Goal: Task Accomplishment & Management: Manage account settings

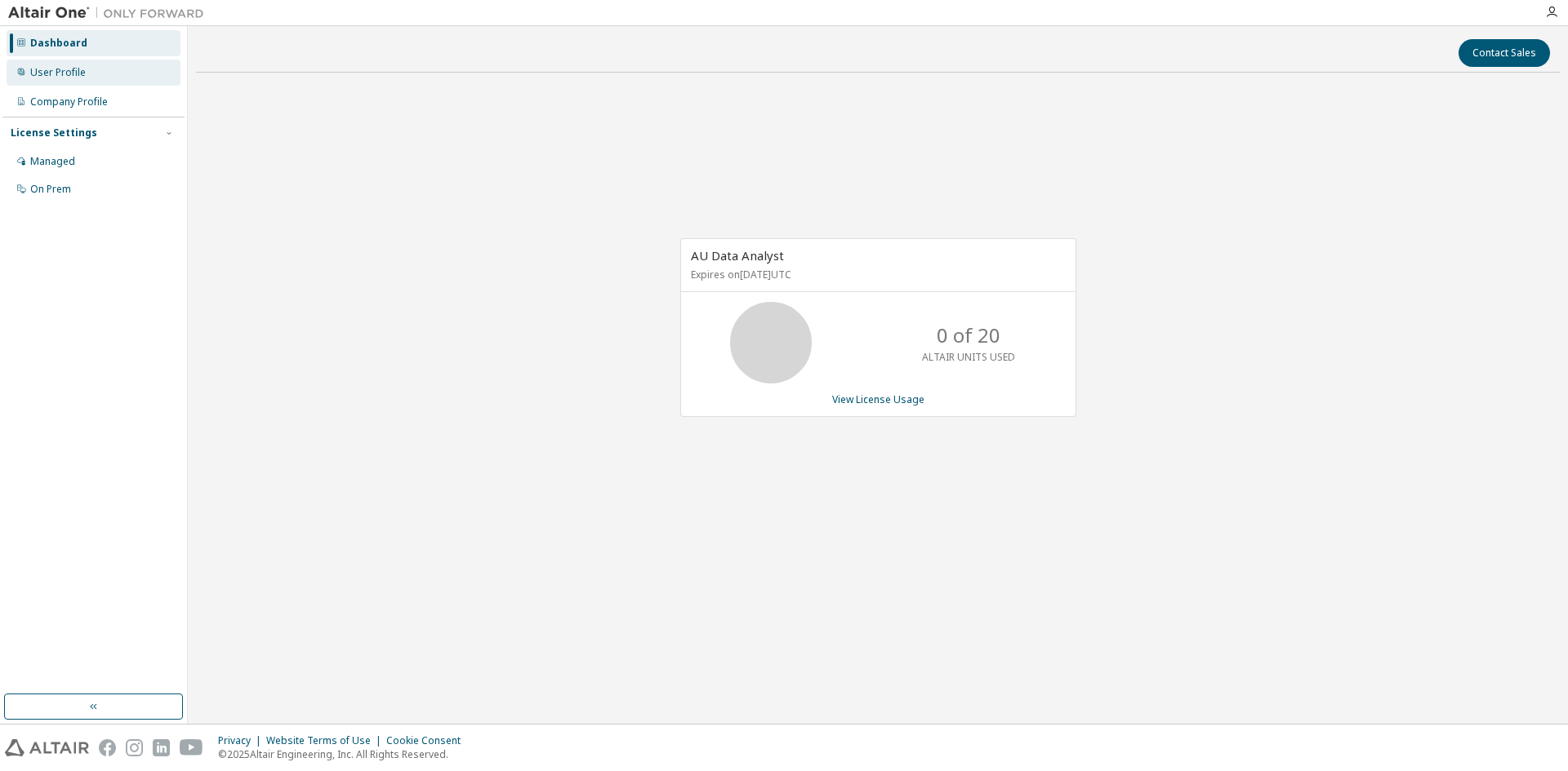
click at [85, 66] on div "User Profile" at bounding box center [94, 72] width 174 height 26
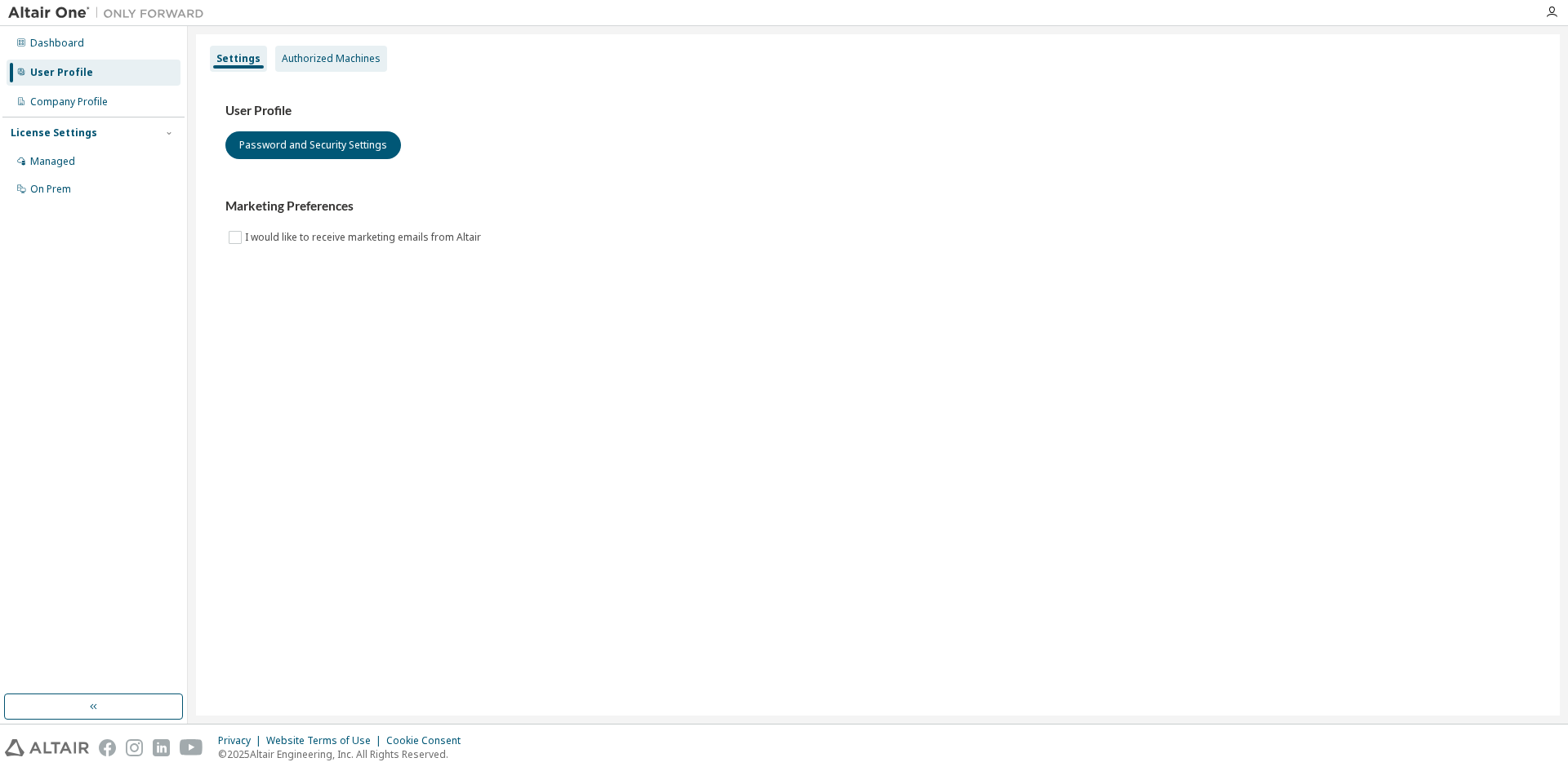
click at [313, 49] on div "Authorized Machines" at bounding box center [331, 59] width 112 height 26
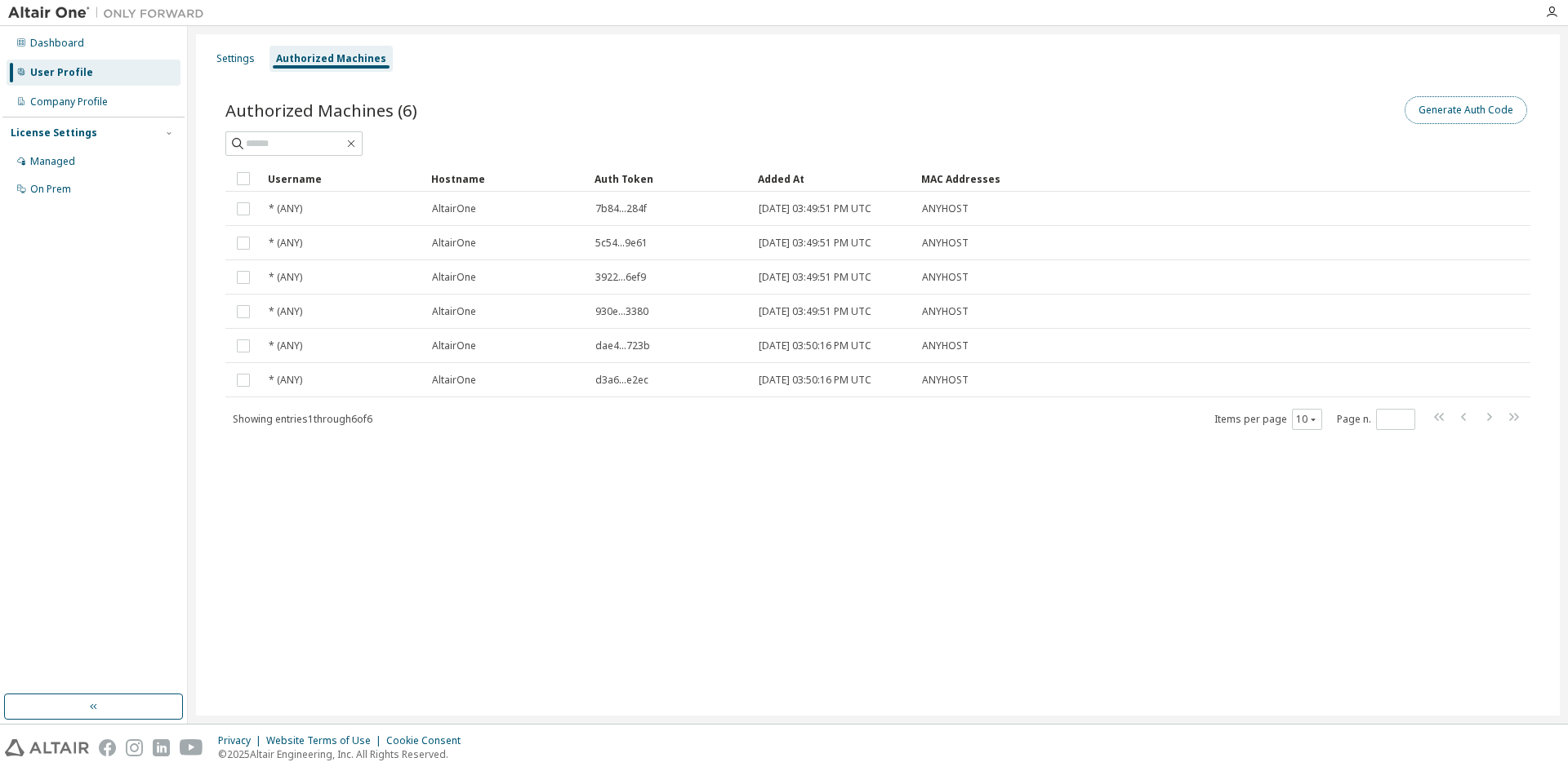
click at [1484, 107] on button "Generate Auth Code" at bounding box center [1465, 111] width 123 height 28
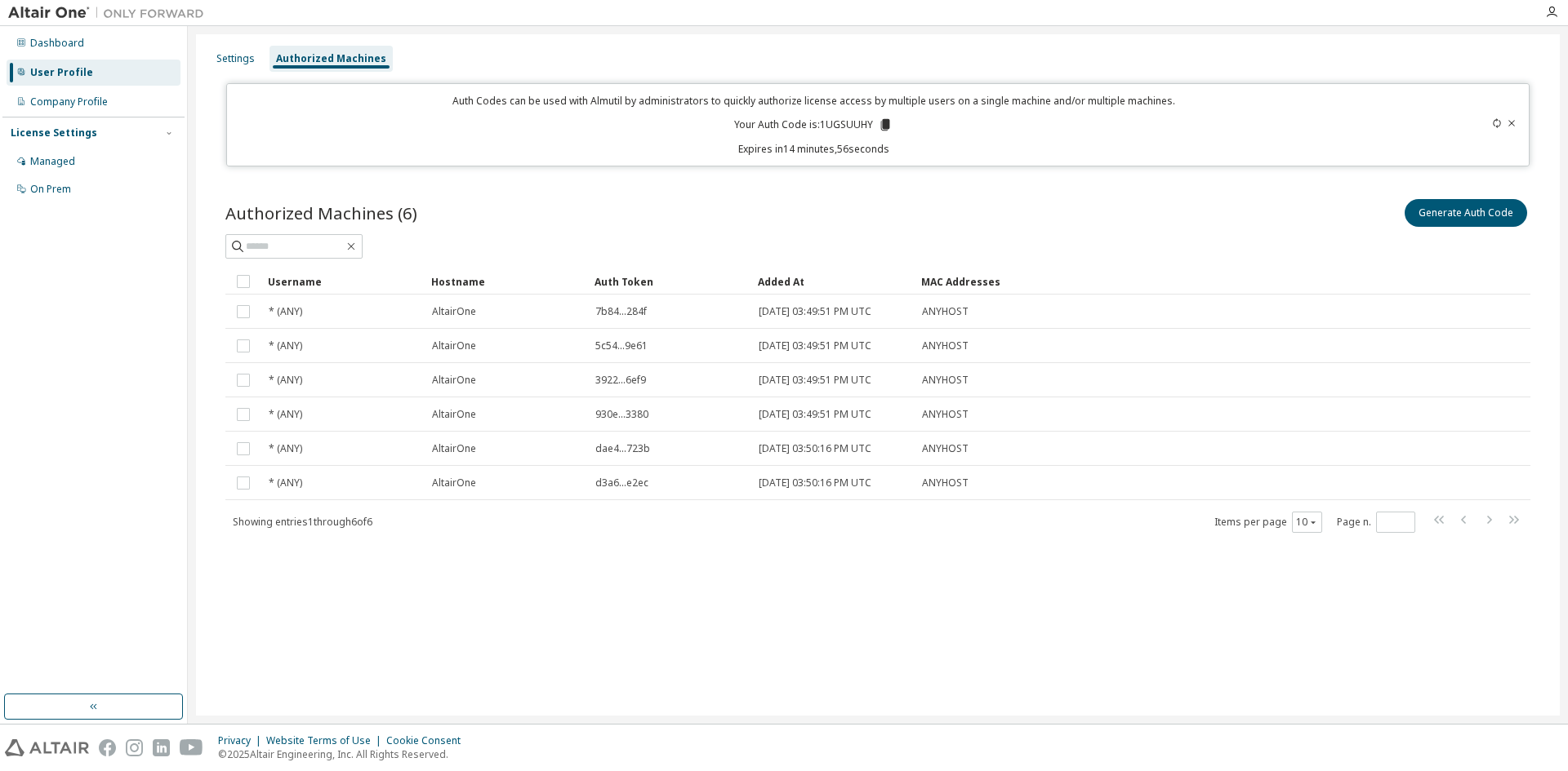
click at [885, 125] on icon at bounding box center [885, 124] width 9 height 11
click at [1549, 17] on icon "button" at bounding box center [1551, 12] width 13 height 13
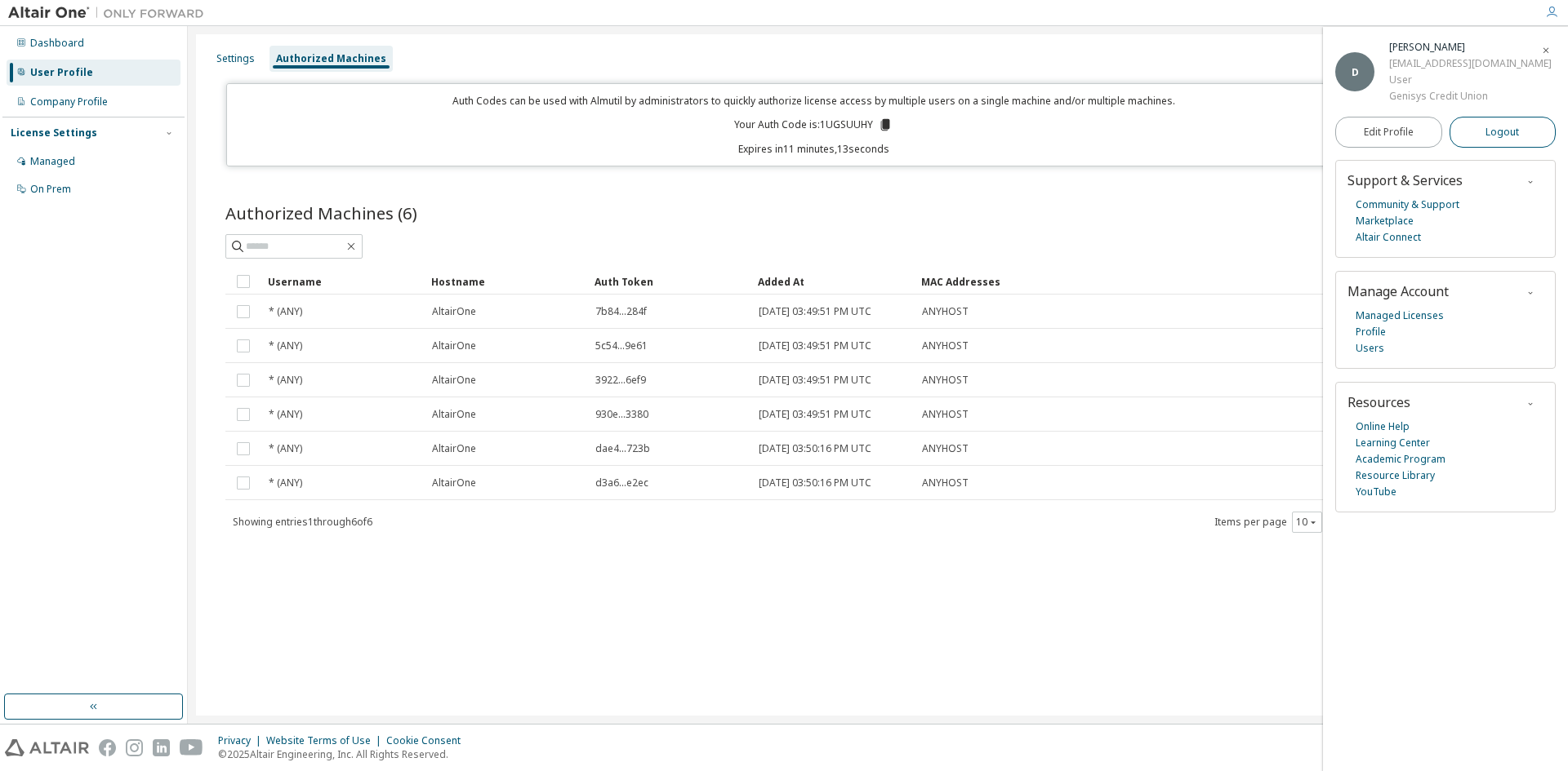
click at [1507, 124] on button "Logout" at bounding box center [1503, 132] width 107 height 31
